Goal: Register for event/course: Sign up to attend an event or enroll in a course

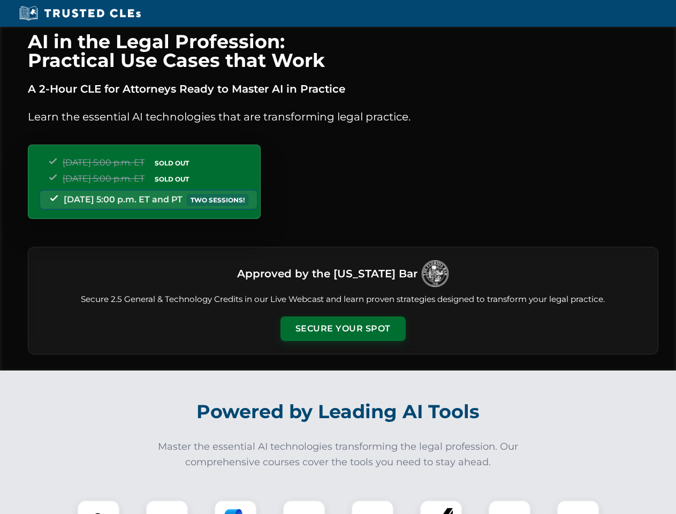
click at [342, 328] on button "Secure Your Spot" at bounding box center [342, 328] width 125 height 25
click at [98, 507] on img at bounding box center [98, 521] width 31 height 31
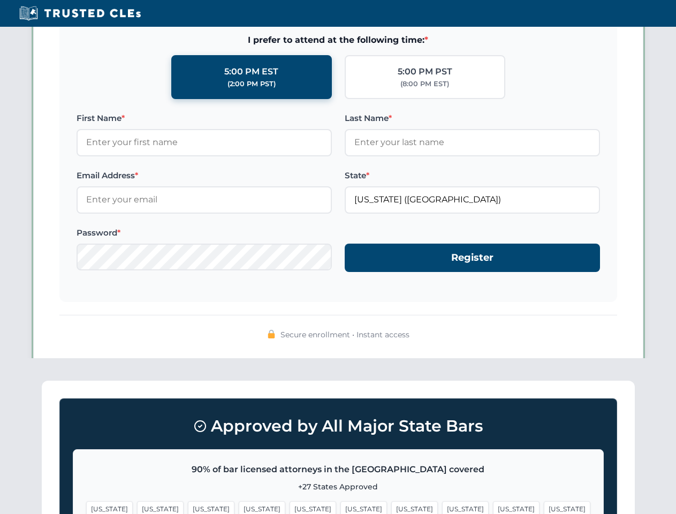
click at [391, 507] on span "[US_STATE]" at bounding box center [414, 509] width 47 height 16
click at [493, 507] on span "[US_STATE]" at bounding box center [516, 509] width 47 height 16
